Goal: Information Seeking & Learning: Find specific fact

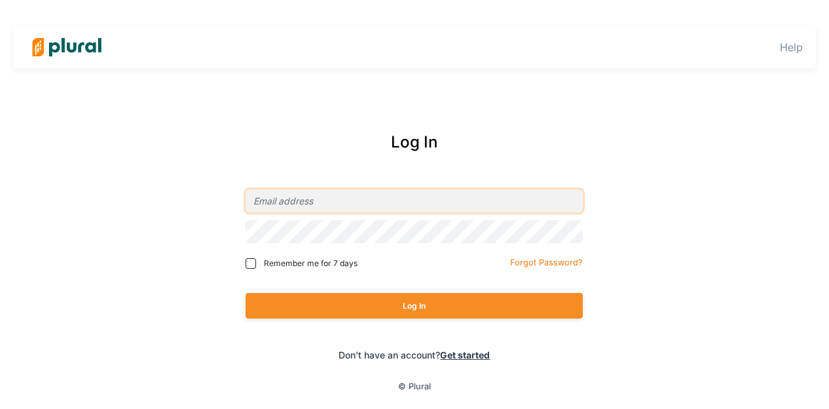
click at [409, 198] on input "email" at bounding box center [414, 200] width 337 height 23
click at [0, 0] on com-1password-button at bounding box center [0, 0] width 0 height 0
type input "[EMAIL_ADDRESS][PERSON_NAME][DOMAIN_NAME]"
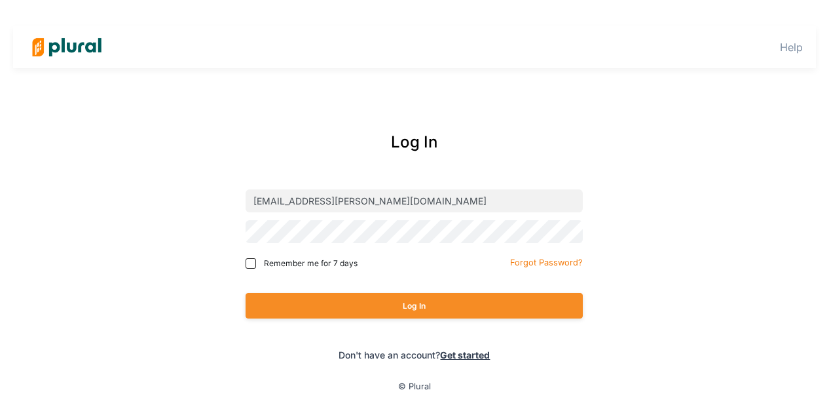
click at [321, 263] on span "Remember me for 7 days" at bounding box center [311, 263] width 94 height 12
click at [256, 263] on input "Remember me for 7 days" at bounding box center [251, 263] width 10 height 10
checkbox input "true"
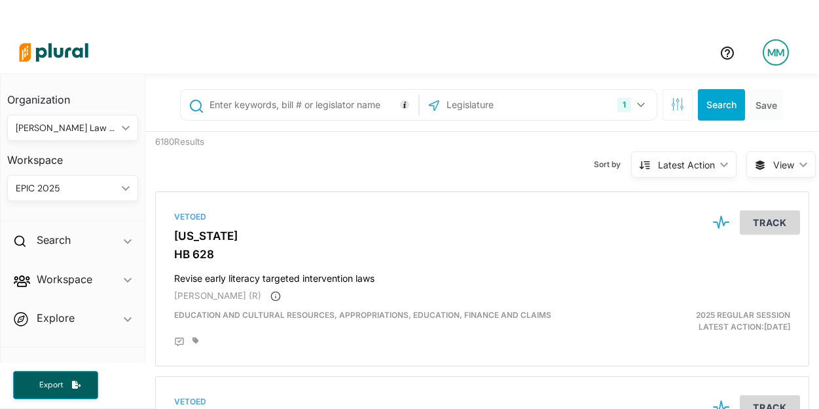
click at [519, 108] on input "text" at bounding box center [515, 104] width 140 height 25
click at [637, 103] on icon "button" at bounding box center [641, 104] width 8 height 5
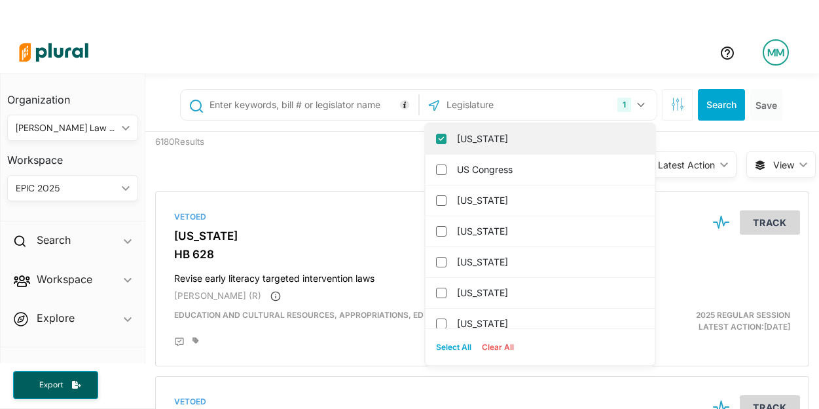
click at [436, 136] on input "[US_STATE]" at bounding box center [441, 139] width 10 height 10
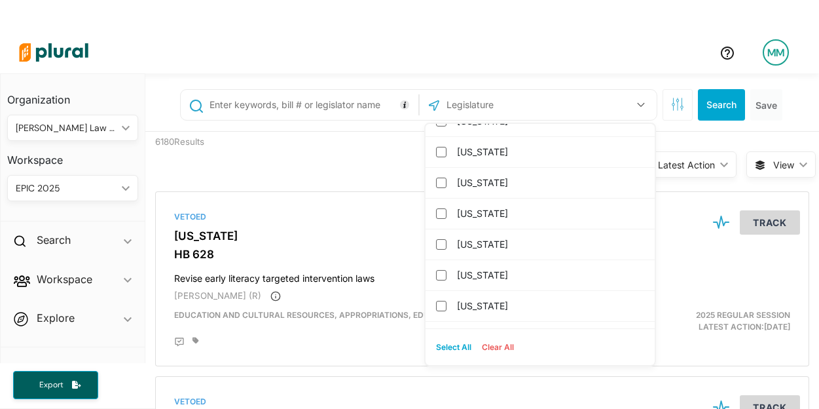
scroll to position [1371, 0]
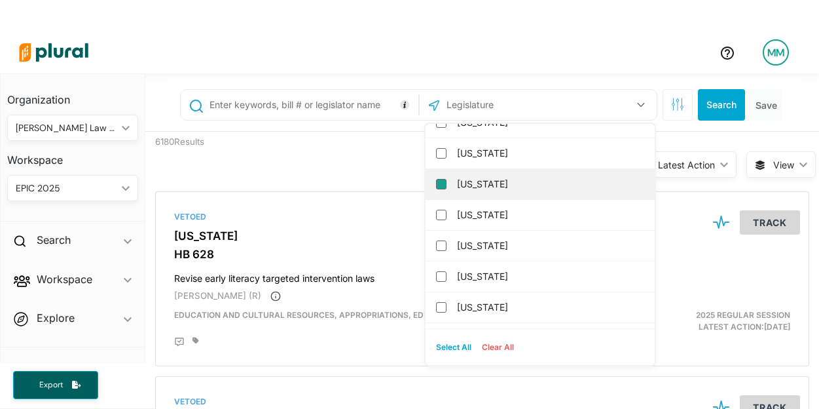
click at [436, 187] on input "[US_STATE]" at bounding box center [441, 184] width 10 height 10
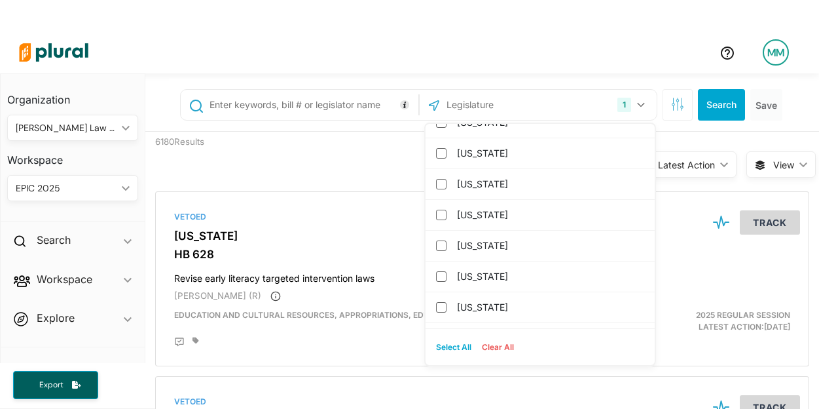
click at [299, 103] on input "text" at bounding box center [311, 104] width 206 height 25
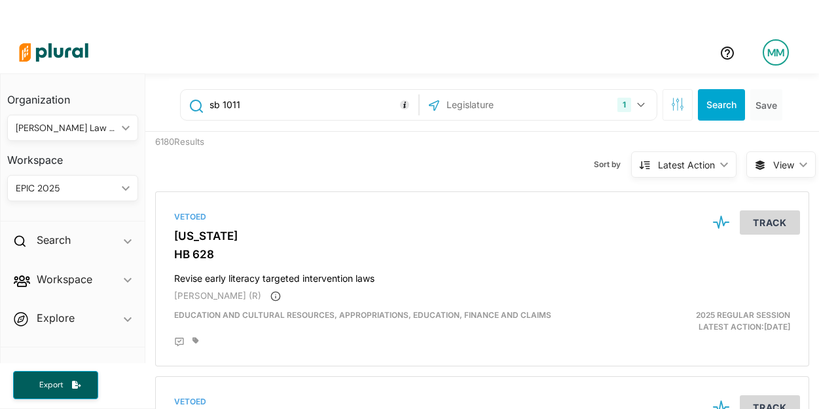
type input "sb 1011"
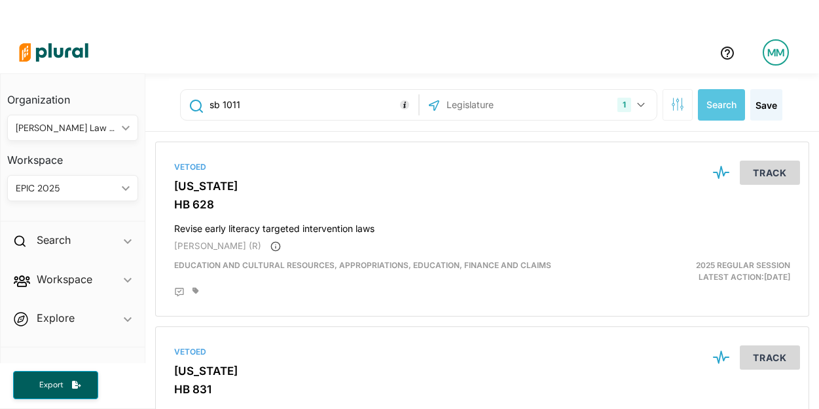
scroll to position [31, 0]
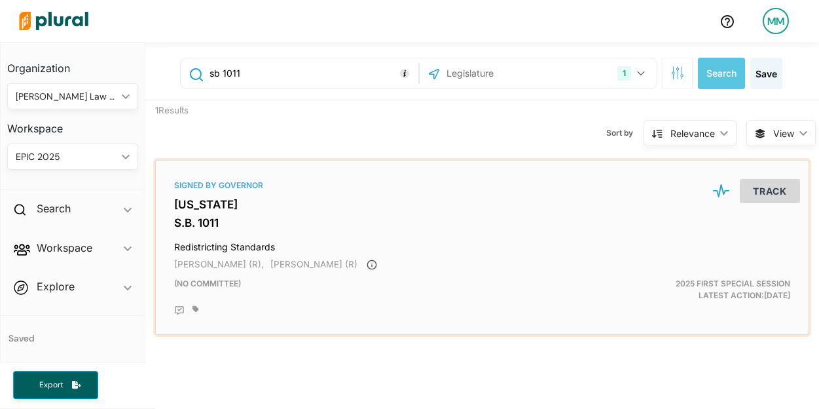
click at [227, 179] on div "Signed by Governor [US_STATE] S.B. 1011 Redistricting Standards [PERSON_NAME] (…" at bounding box center [482, 247] width 642 height 163
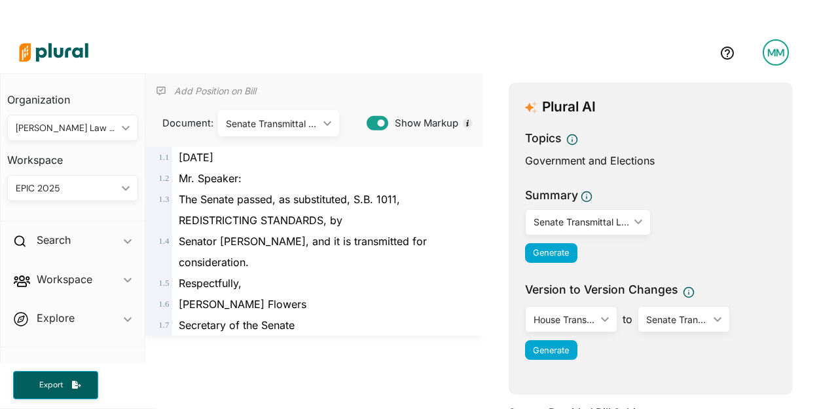
scroll to position [120, 0]
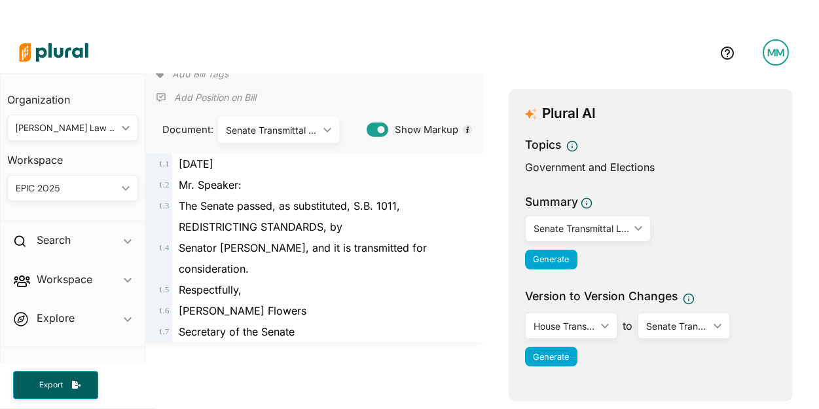
click at [272, 130] on div "Senate Transmittal Letter 1" at bounding box center [272, 130] width 92 height 14
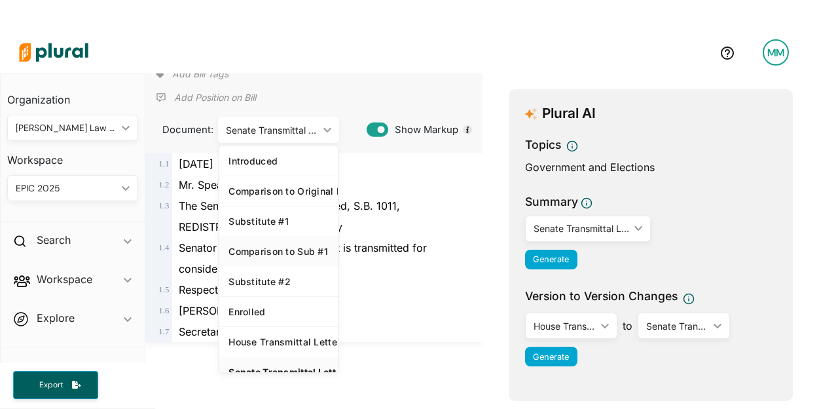
scroll to position [24, 0]
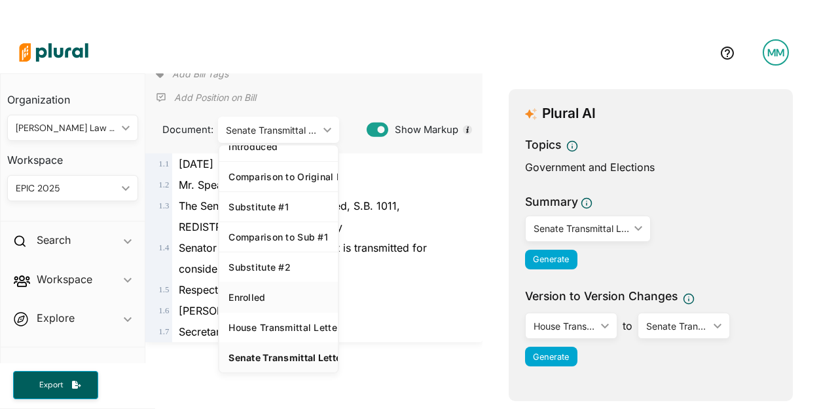
click at [259, 291] on div "Enrolled" at bounding box center [279, 296] width 100 height 11
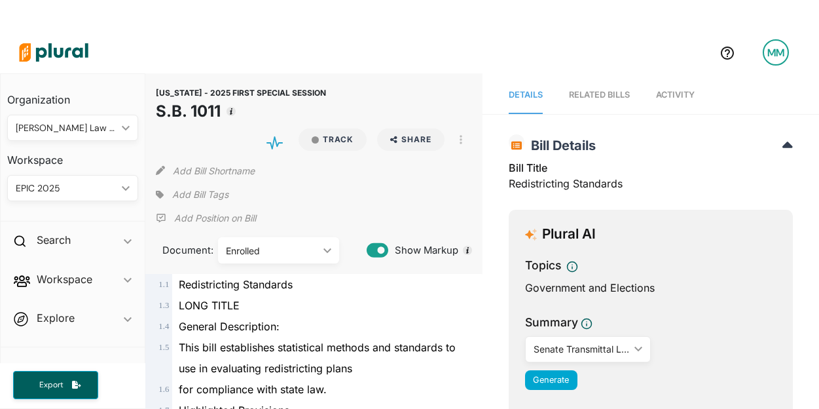
click at [413, 63] on div at bounding box center [361, 52] width 696 height 46
